Goal: Find specific page/section: Find specific page/section

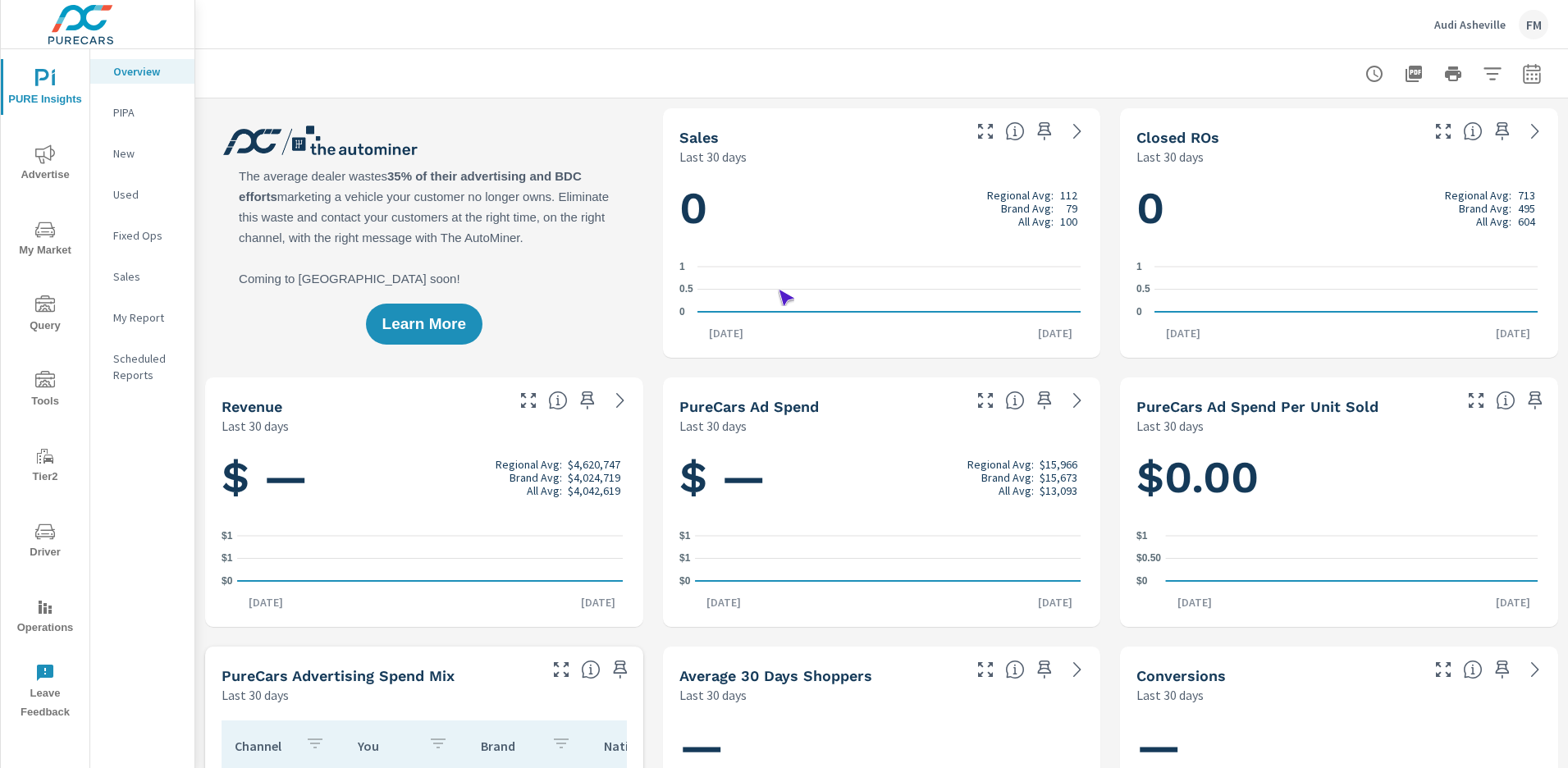
scroll to position [1, 0]
click at [45, 617] on span "Operations" at bounding box center [44, 618] width 78 height 41
